Goal: Task Accomplishment & Management: Manage account settings

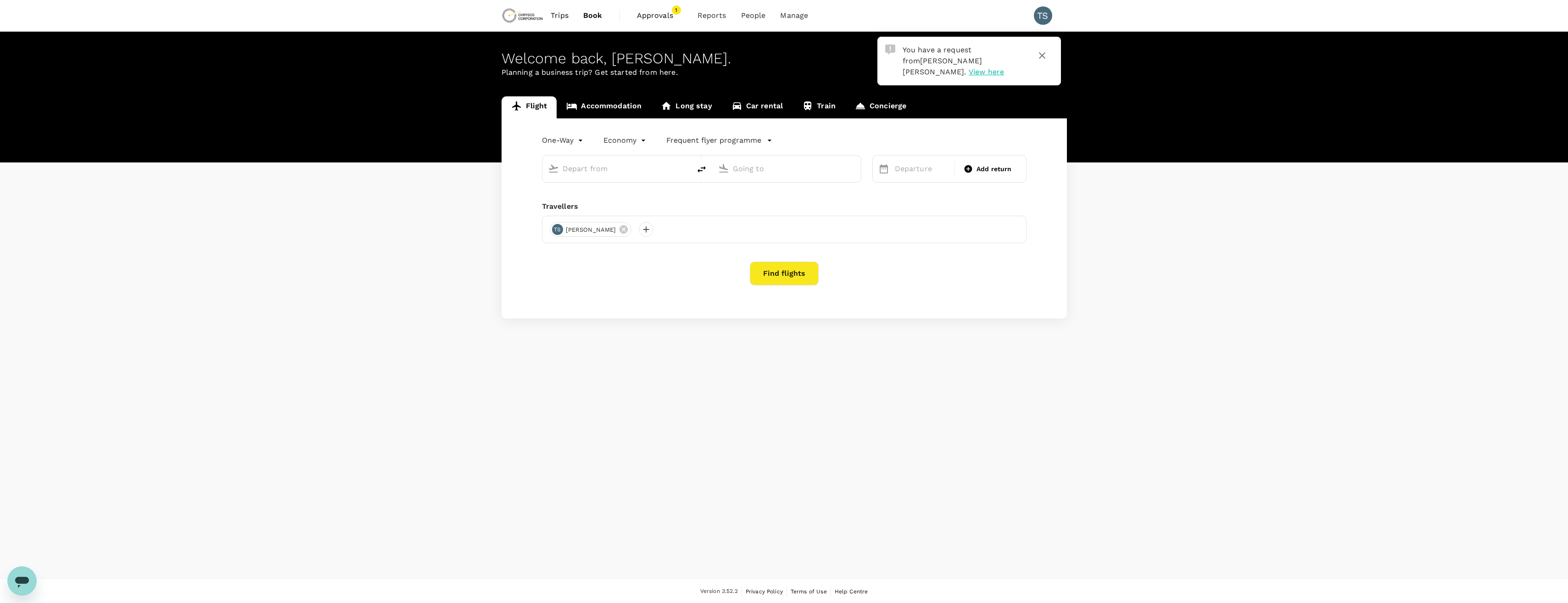
type input "Hannover-Langenhagen (HAJ)"
type input "[GEOGRAPHIC_DATA] ([GEOGRAPHIC_DATA])"
click at [657, 11] on span "Approvals" at bounding box center [659, 15] width 46 height 11
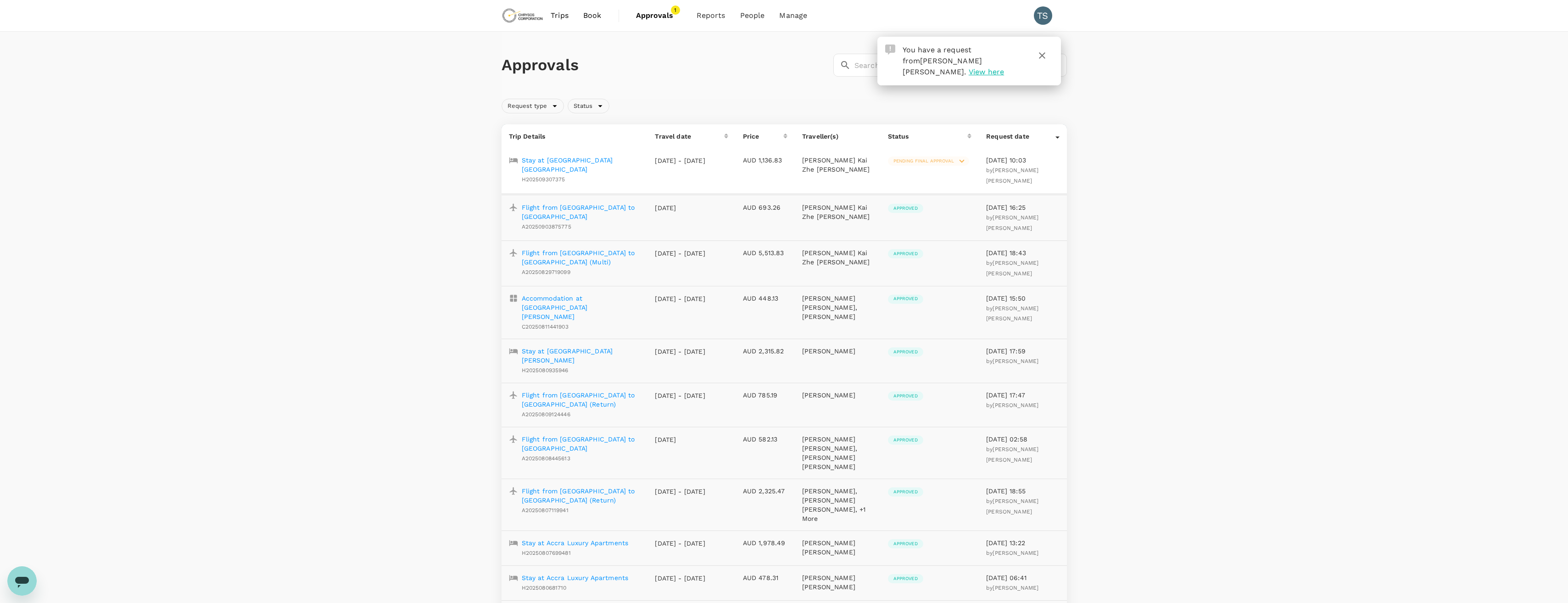
click at [571, 158] on p "Stay at [GEOGRAPHIC_DATA] [GEOGRAPHIC_DATA]" at bounding box center [581, 165] width 119 height 18
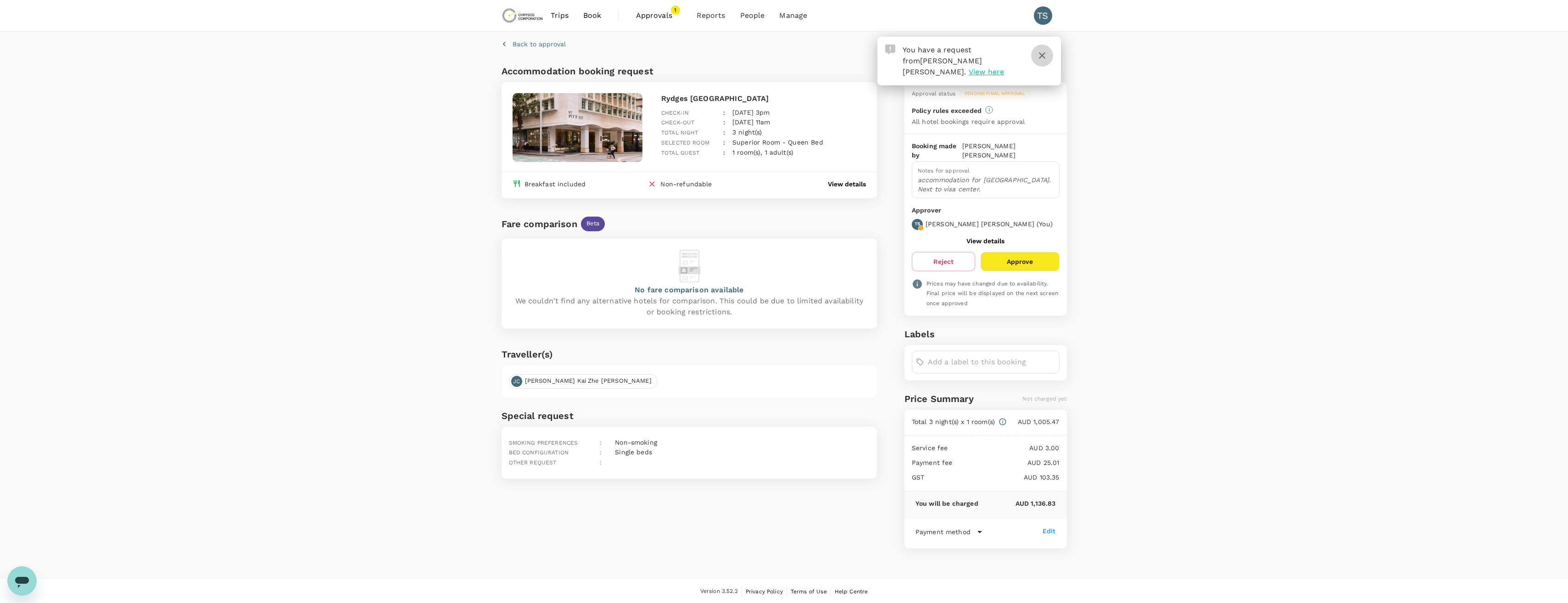
click at [1038, 50] on icon "button" at bounding box center [1041, 55] width 11 height 11
click at [1015, 252] on button "Approve" at bounding box center [1020, 261] width 78 height 19
